Goal: Task Accomplishment & Management: Complete application form

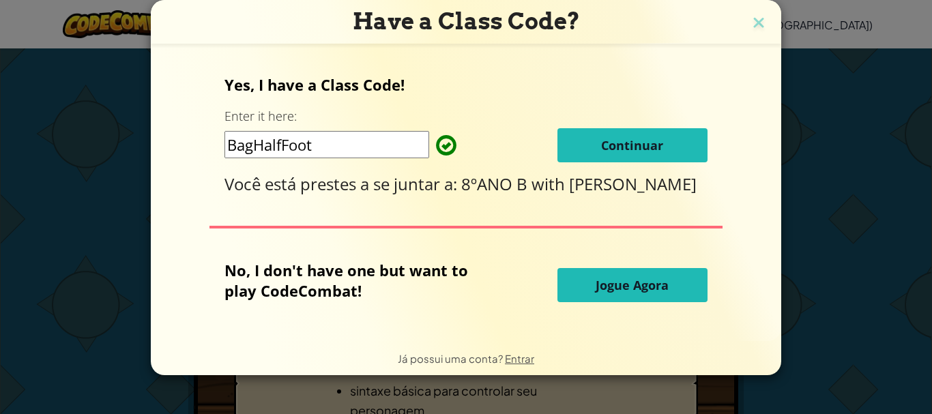
click at [666, 145] on button "Continuar" at bounding box center [633, 145] width 150 height 34
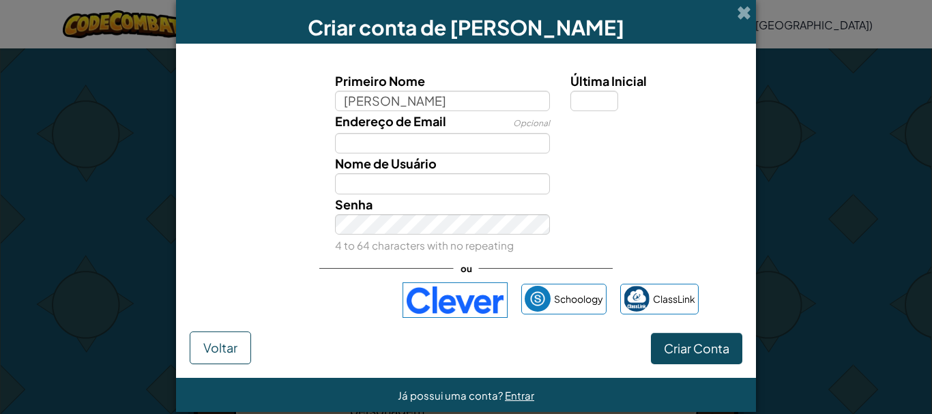
type input "[PERSON_NAME]"
click at [583, 97] on input "Última Inicial" at bounding box center [595, 101] width 48 height 20
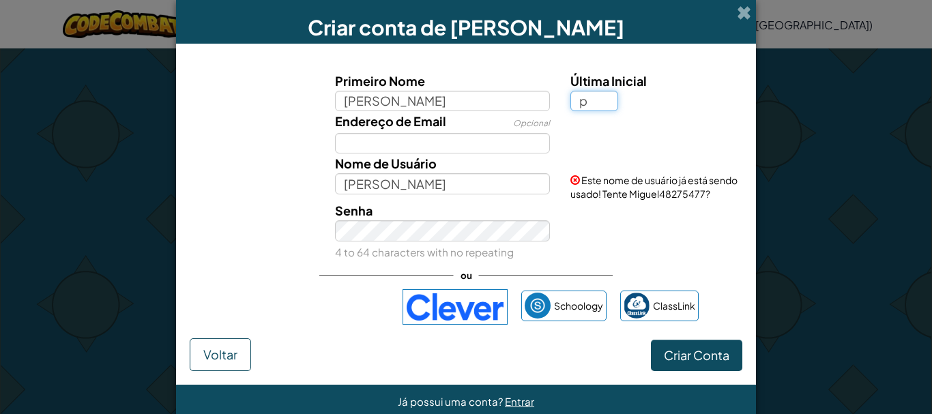
type input "p"
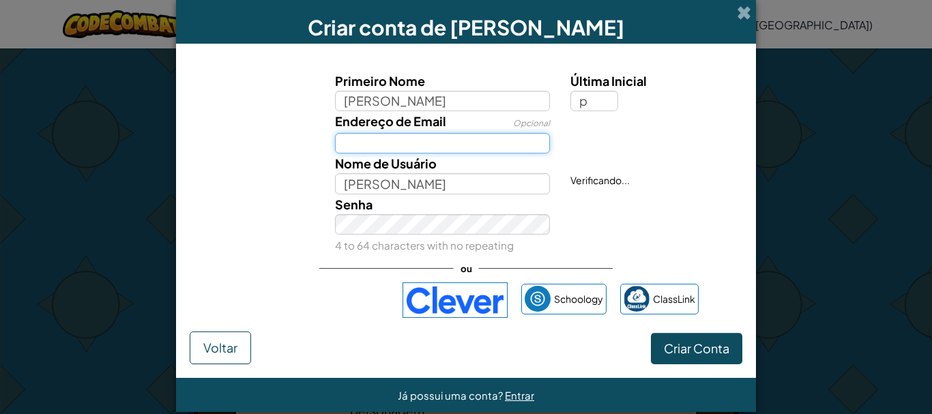
type input "MiguelP"
click at [405, 137] on input "Endereço de Email" at bounding box center [443, 143] width 216 height 20
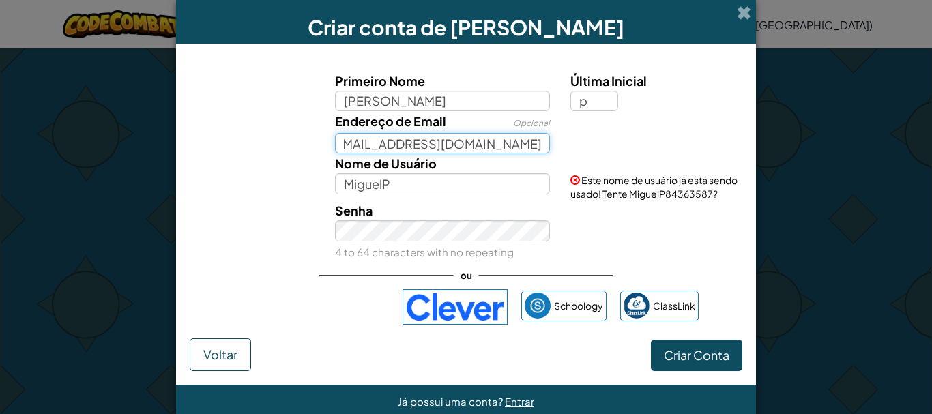
scroll to position [0, 19]
type input "[EMAIL_ADDRESS][DOMAIN_NAME]"
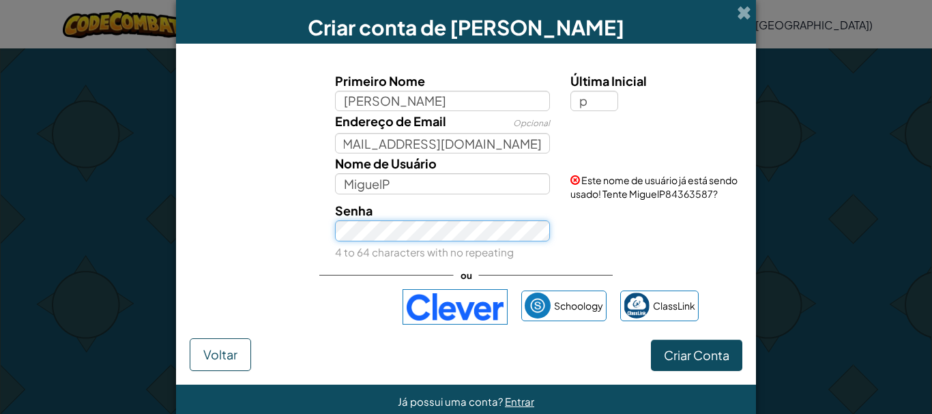
scroll to position [0, 0]
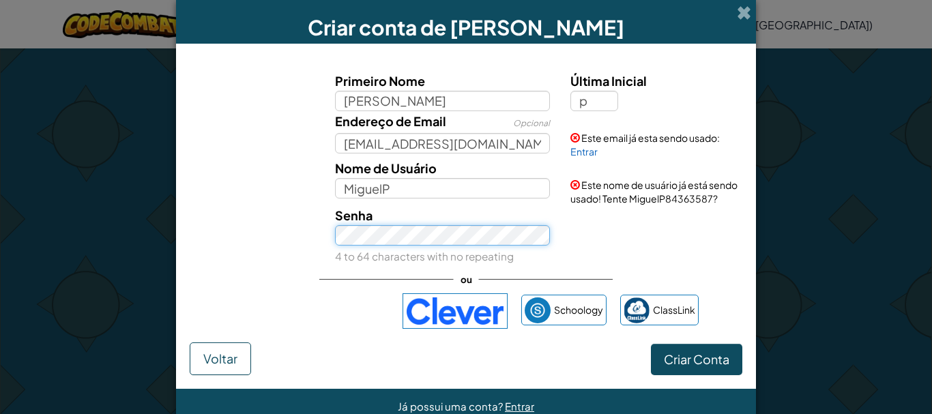
click at [651, 344] on button "Criar Conta" at bounding box center [696, 359] width 91 height 31
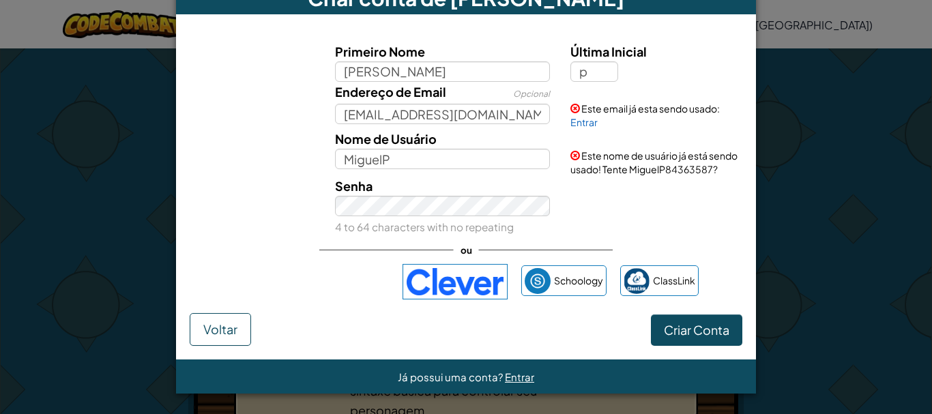
scroll to position [43, 0]
drag, startPoint x: 823, startPoint y: 183, endPoint x: 781, endPoint y: 185, distance: 42.4
click at [823, 184] on div "Criar conta de Aluno Primeiro Nome [PERSON_NAME] Inicial p Endereço de Email Op…" at bounding box center [466, 207] width 932 height 414
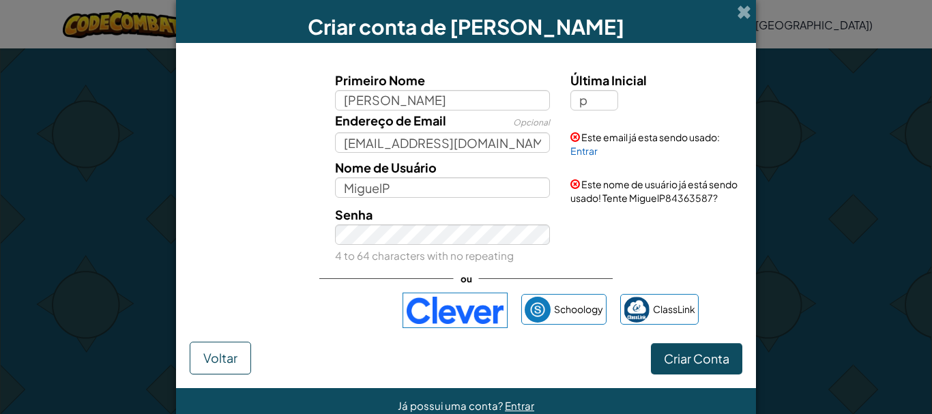
scroll to position [0, 0]
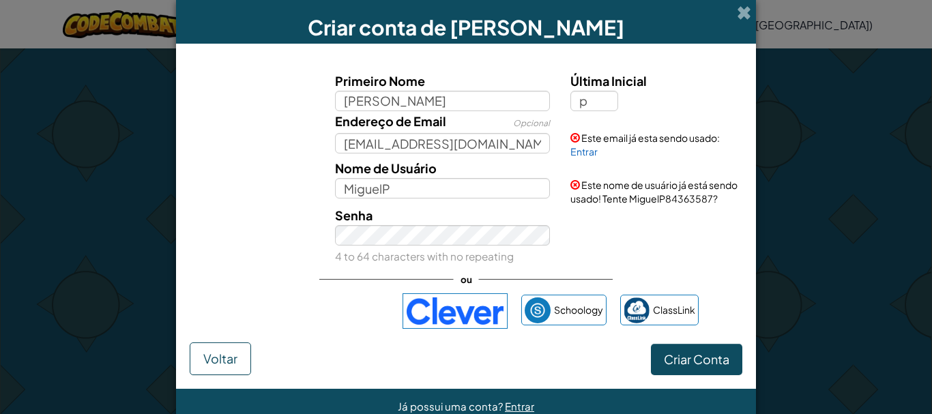
click at [728, 15] on div "Criar conta de [PERSON_NAME]" at bounding box center [466, 22] width 580 height 44
click at [737, 13] on span at bounding box center [744, 12] width 14 height 14
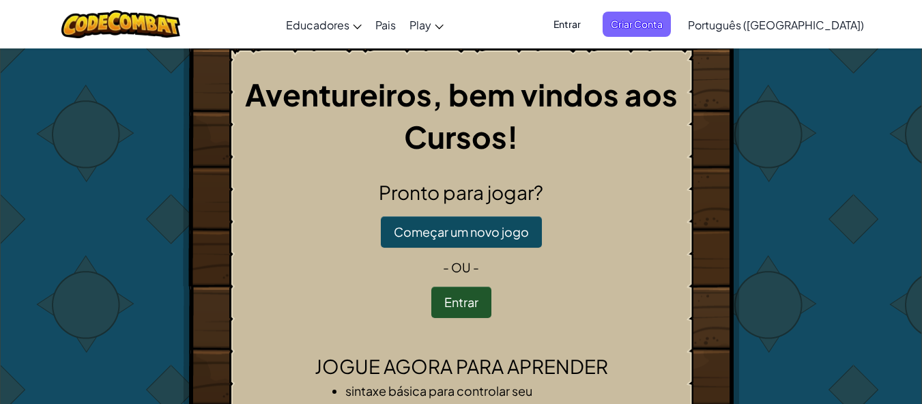
drag, startPoint x: 463, startPoint y: 285, endPoint x: 458, endPoint y: 293, distance: 8.9
click at [458, 291] on div "Pronto para jogar? Começar um novo jogo - ou - Entrar" at bounding box center [461, 248] width 441 height 140
click at [450, 304] on button "Entrar" at bounding box center [461, 302] width 60 height 31
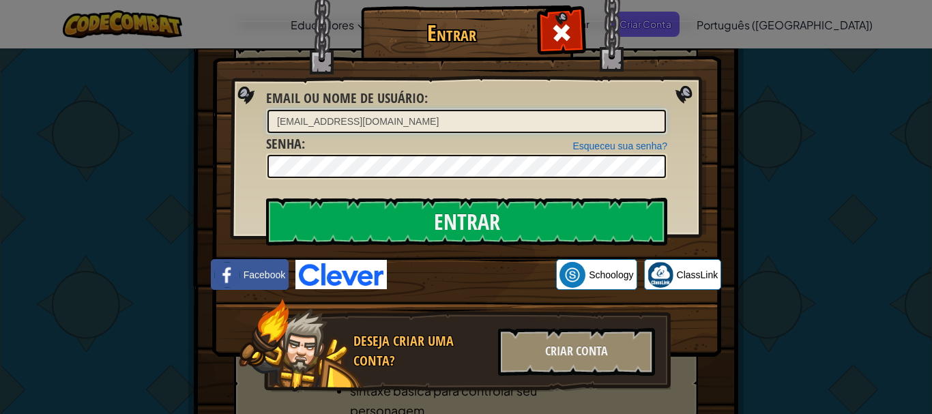
type input "[EMAIL_ADDRESS][DOMAIN_NAME]"
click at [266, 198] on input "Entrar" at bounding box center [466, 222] width 401 height 48
